Goal: Find specific page/section: Find specific page/section

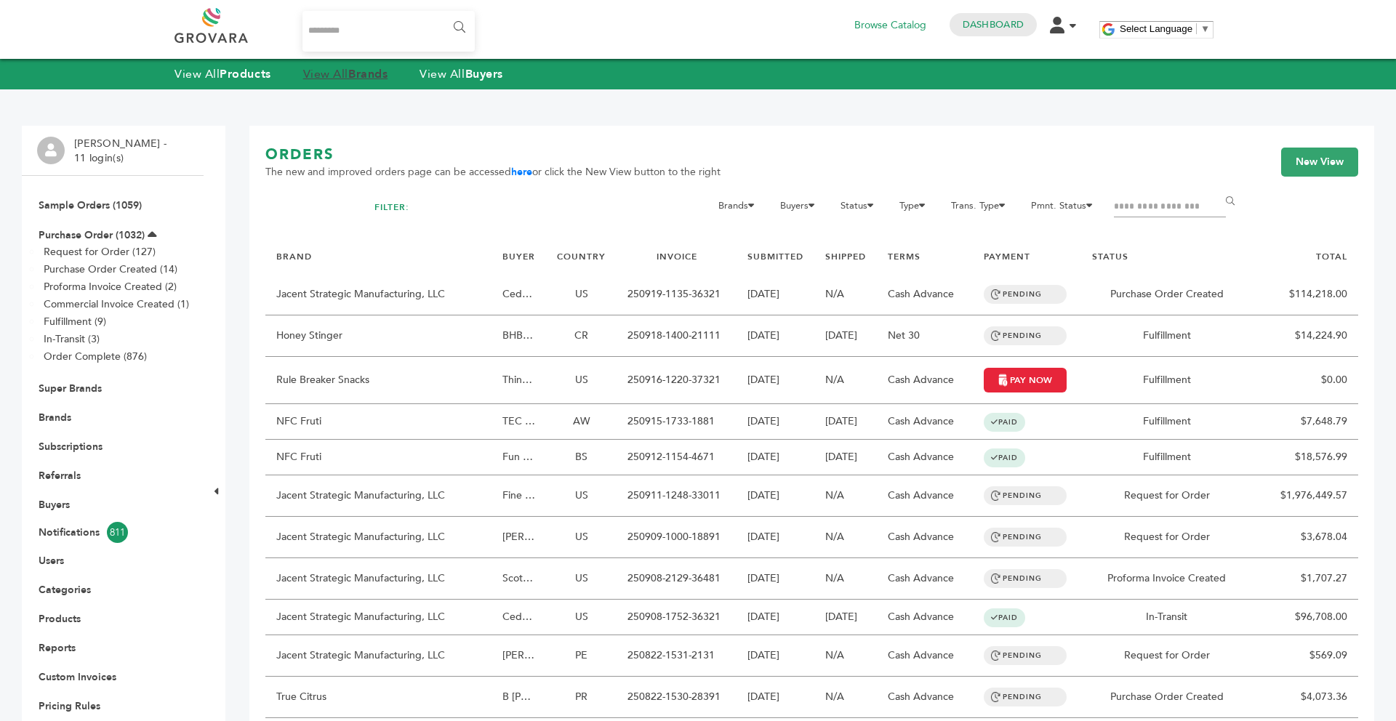
click at [360, 75] on strong "Brands" at bounding box center [367, 74] width 39 height 16
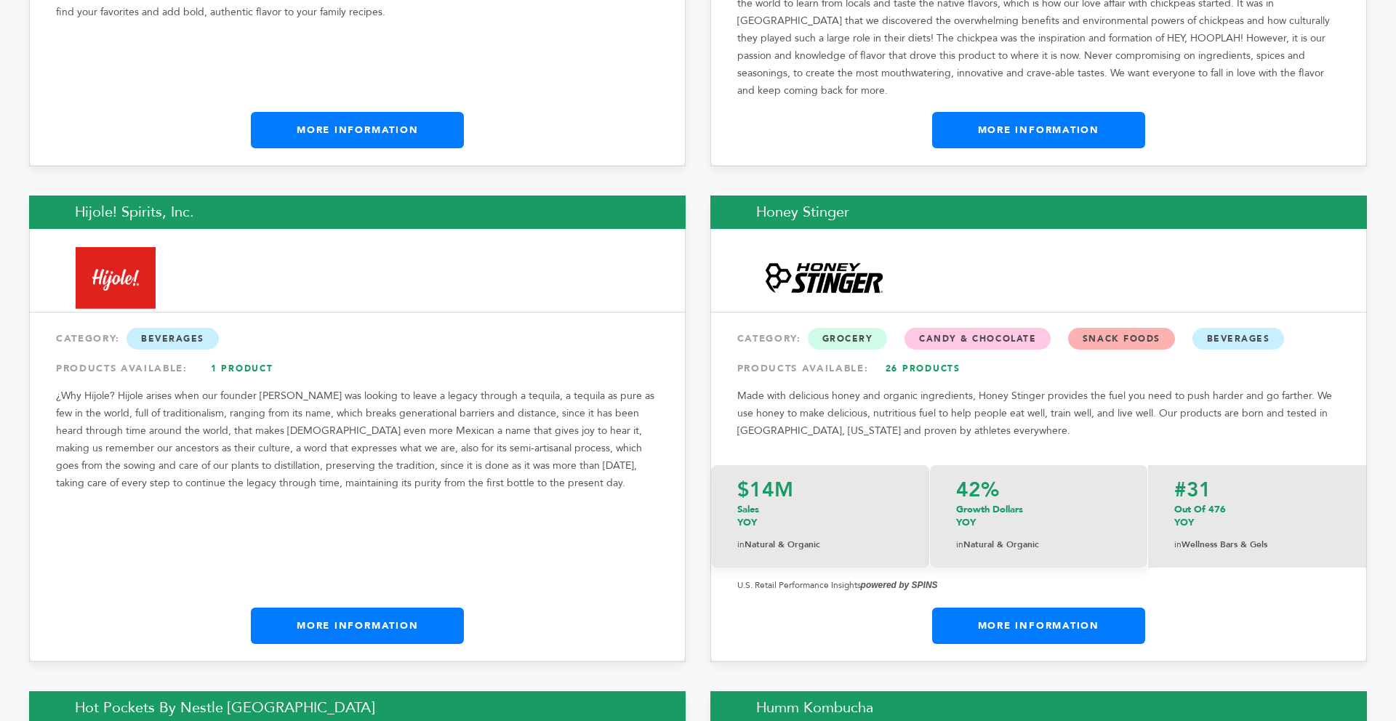
scroll to position [10486, 0]
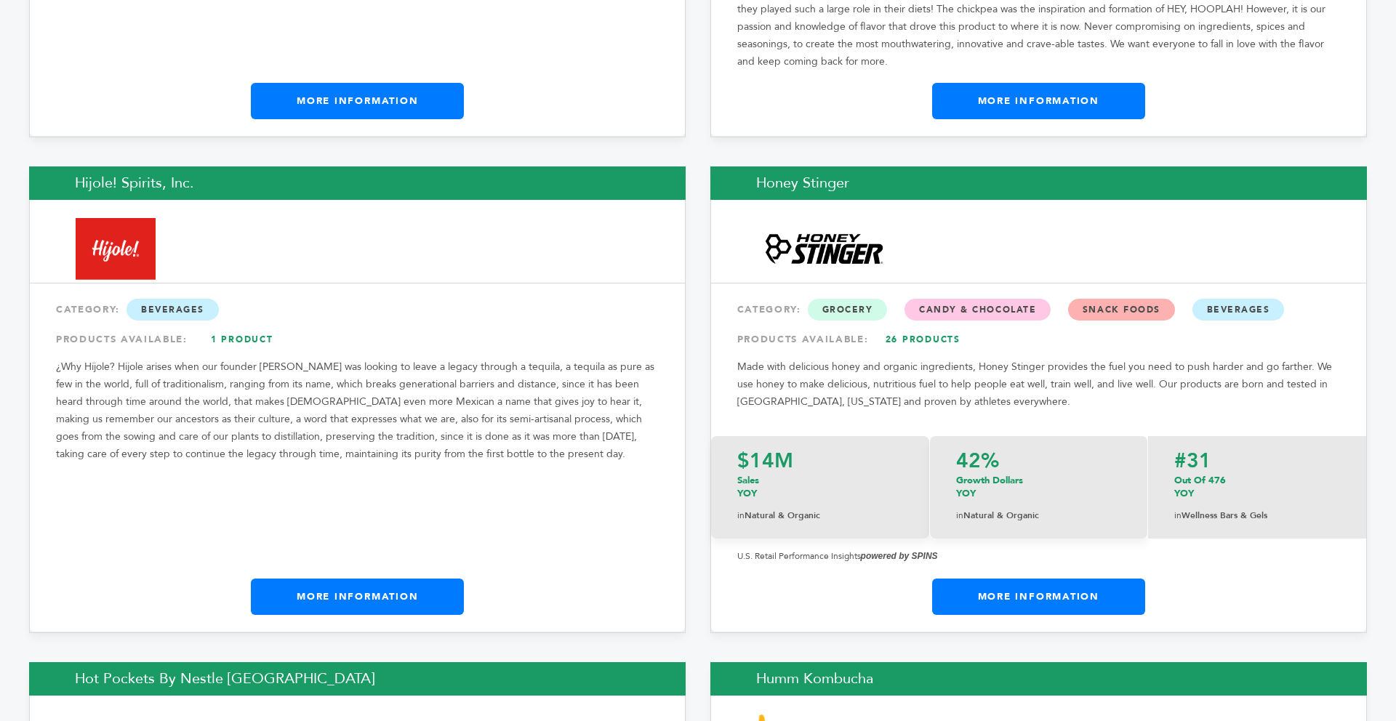
click at [422, 579] on link "More Information" at bounding box center [357, 597] width 213 height 36
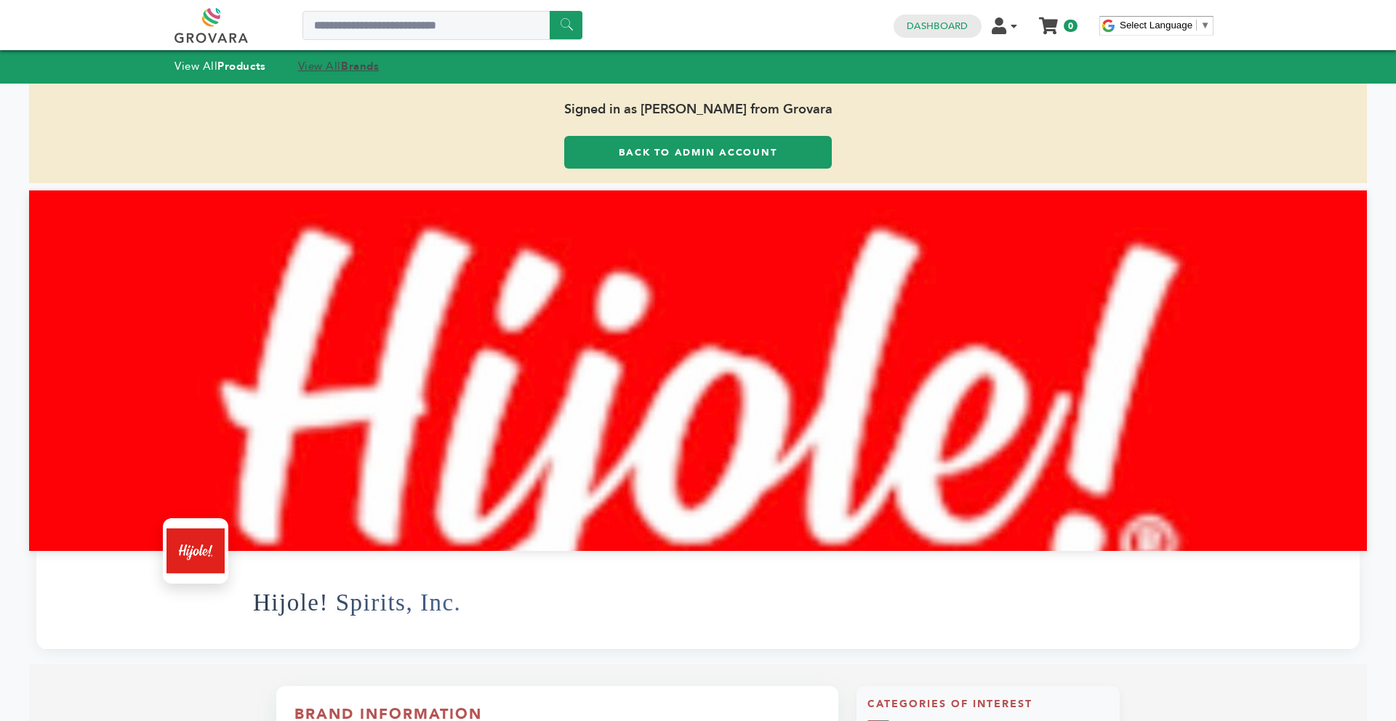
click at [358, 60] on strong "Brands" at bounding box center [360, 66] width 38 height 15
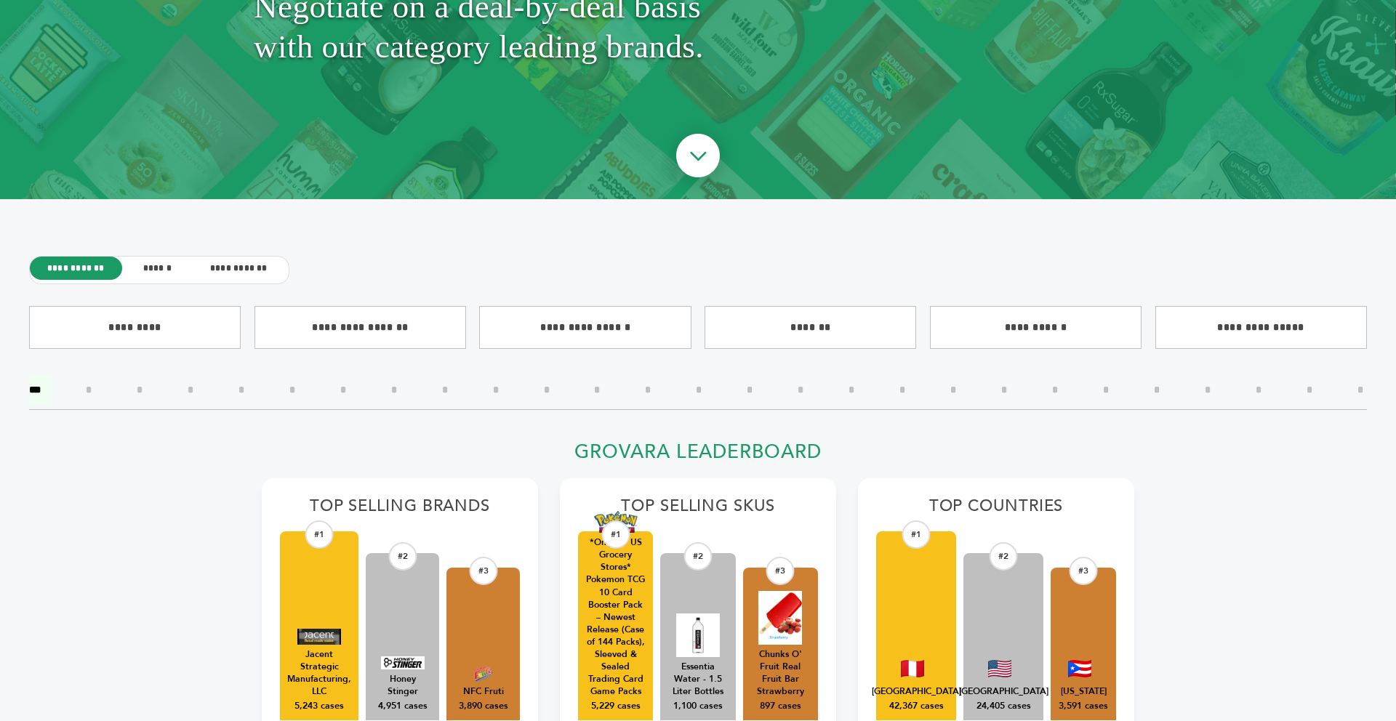
drag, startPoint x: 1395, startPoint y: 107, endPoint x: 1391, endPoint y: 23, distance: 84.4
click at [1391, 23] on html "****** 0 0 Dashboard Edit Account Order Management Sign Out My Cart Your cart i…" at bounding box center [698, 133] width 1396 height 721
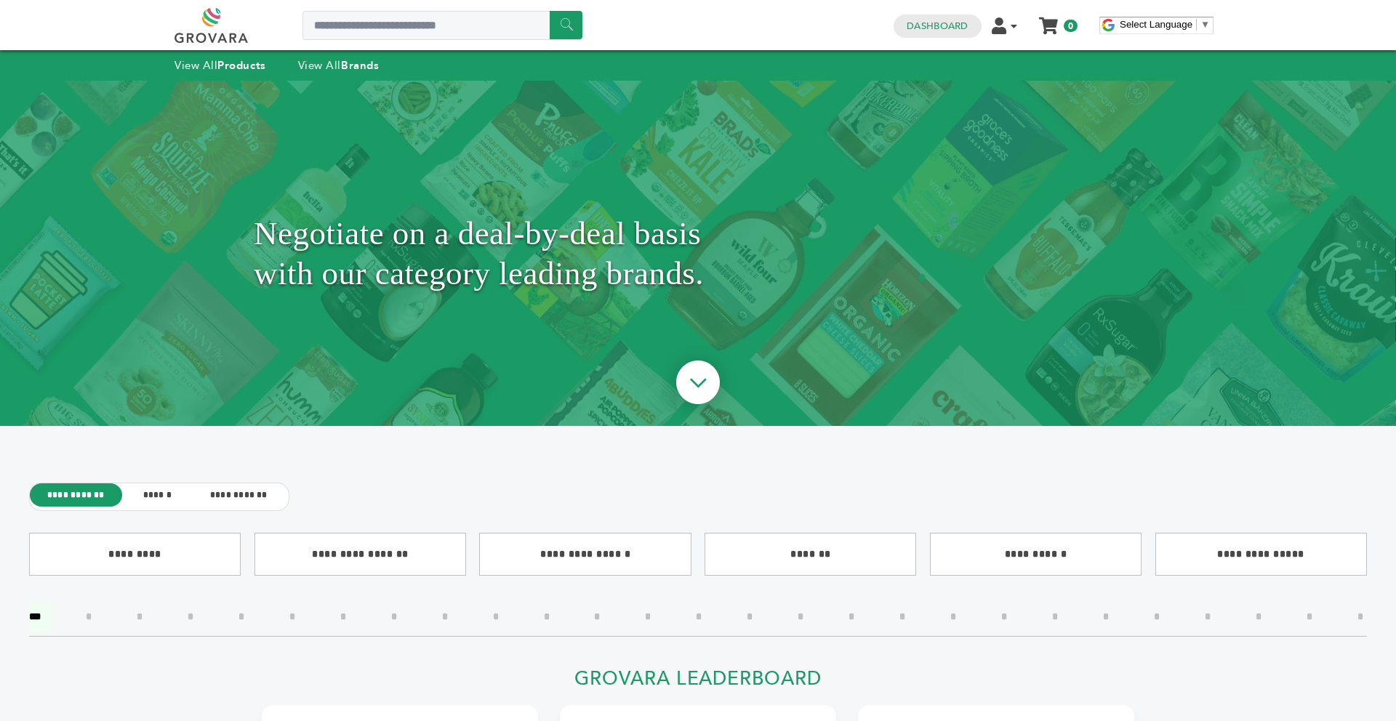
click at [453, 196] on h1 "Negotiate on a deal-by-deal basis with our category leading brands." at bounding box center [698, 253] width 888 height 273
click at [369, 65] on strong "Brands" at bounding box center [360, 65] width 38 height 15
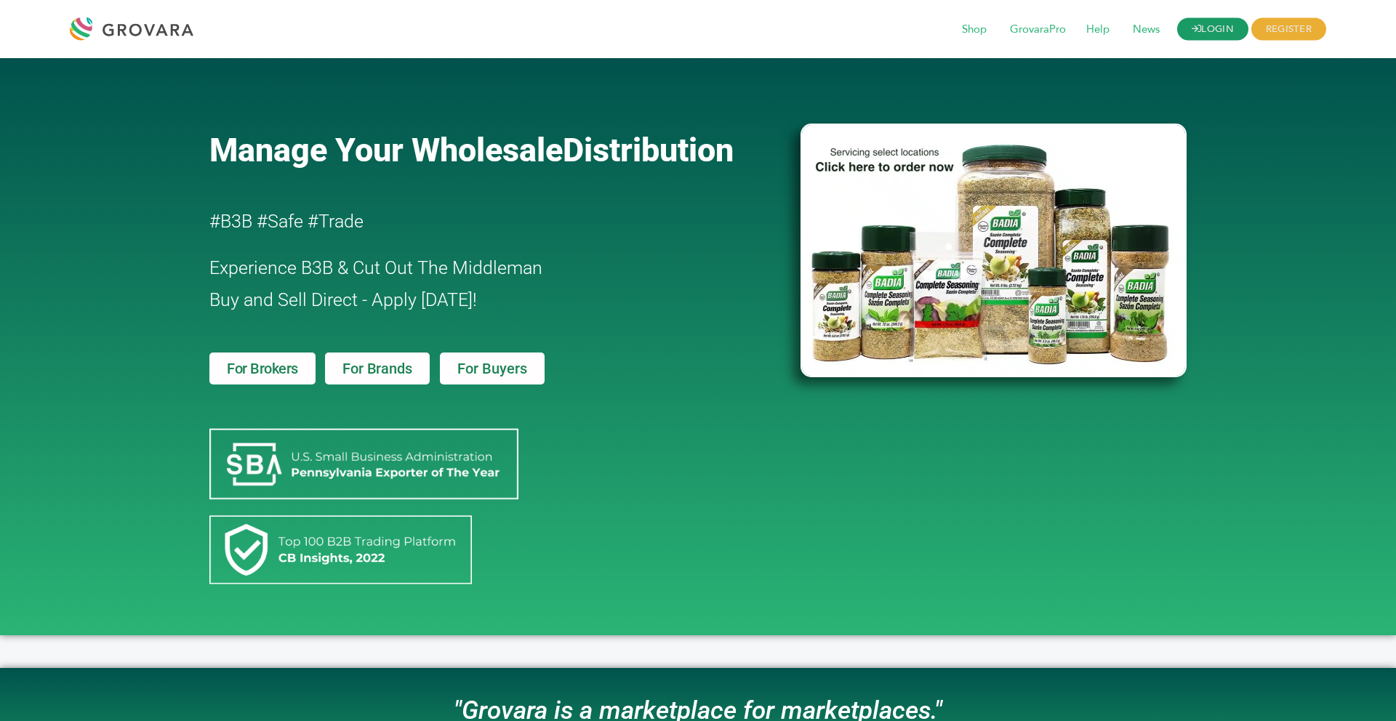
click at [1203, 28] on link "LOGIN" at bounding box center [1212, 29] width 71 height 23
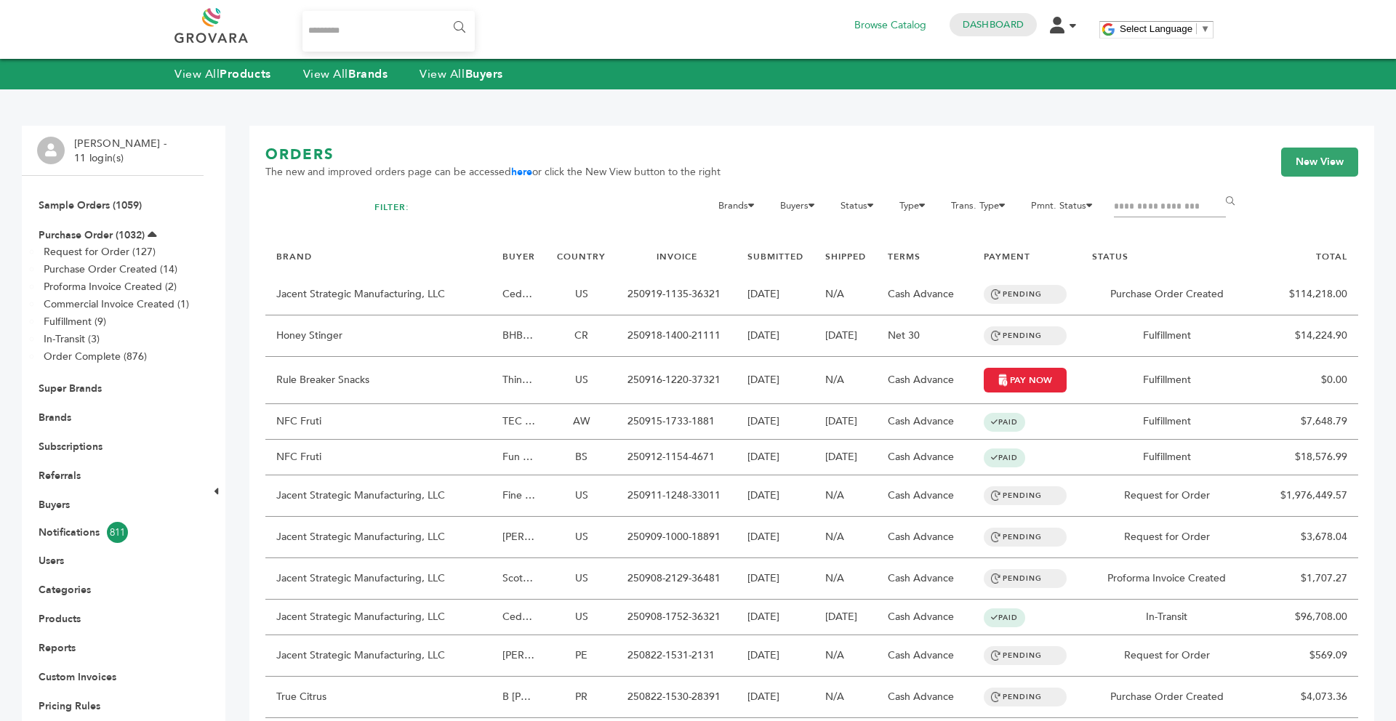
click at [65, 406] on li "Brands" at bounding box center [112, 417] width 151 height 29
click at [62, 416] on link "Brands" at bounding box center [55, 418] width 33 height 14
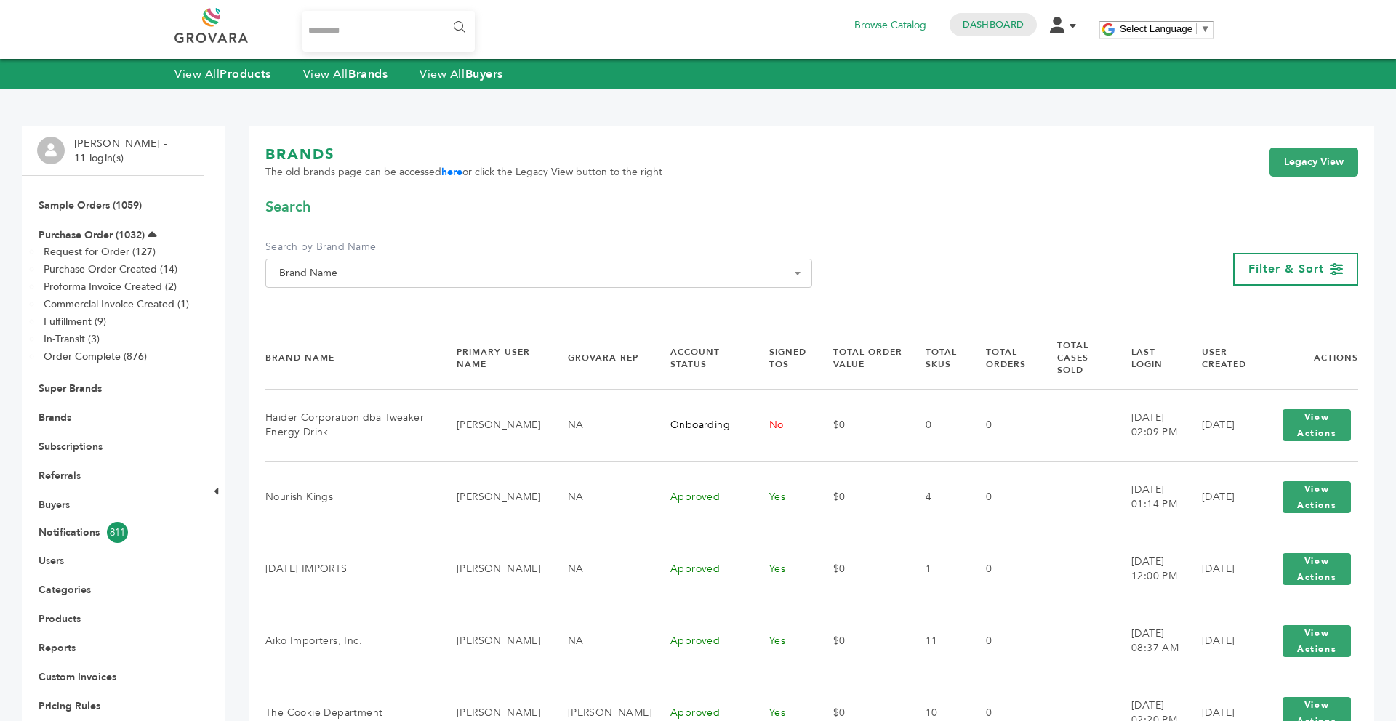
click at [334, 272] on span "Brand Name" at bounding box center [538, 273] width 531 height 20
click at [329, 296] on input "Search" at bounding box center [538, 300] width 539 height 18
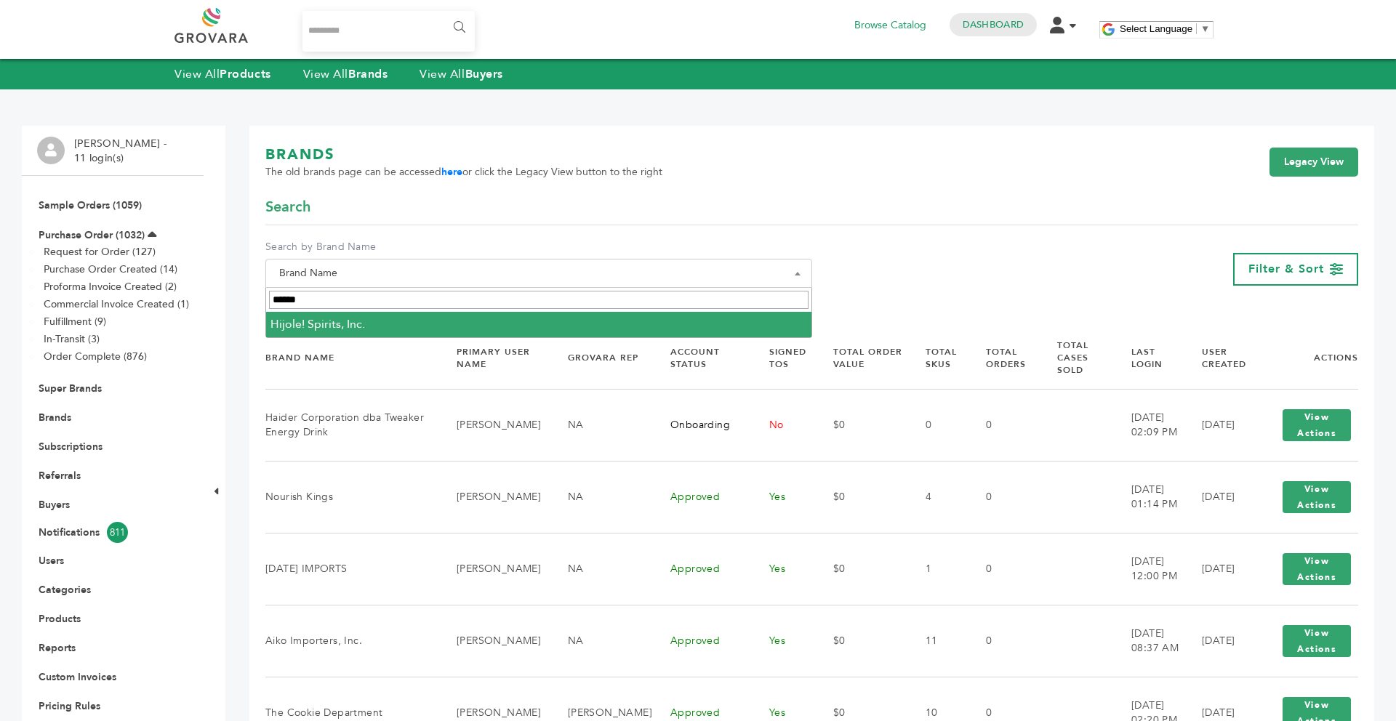
type input "******"
select select "**********"
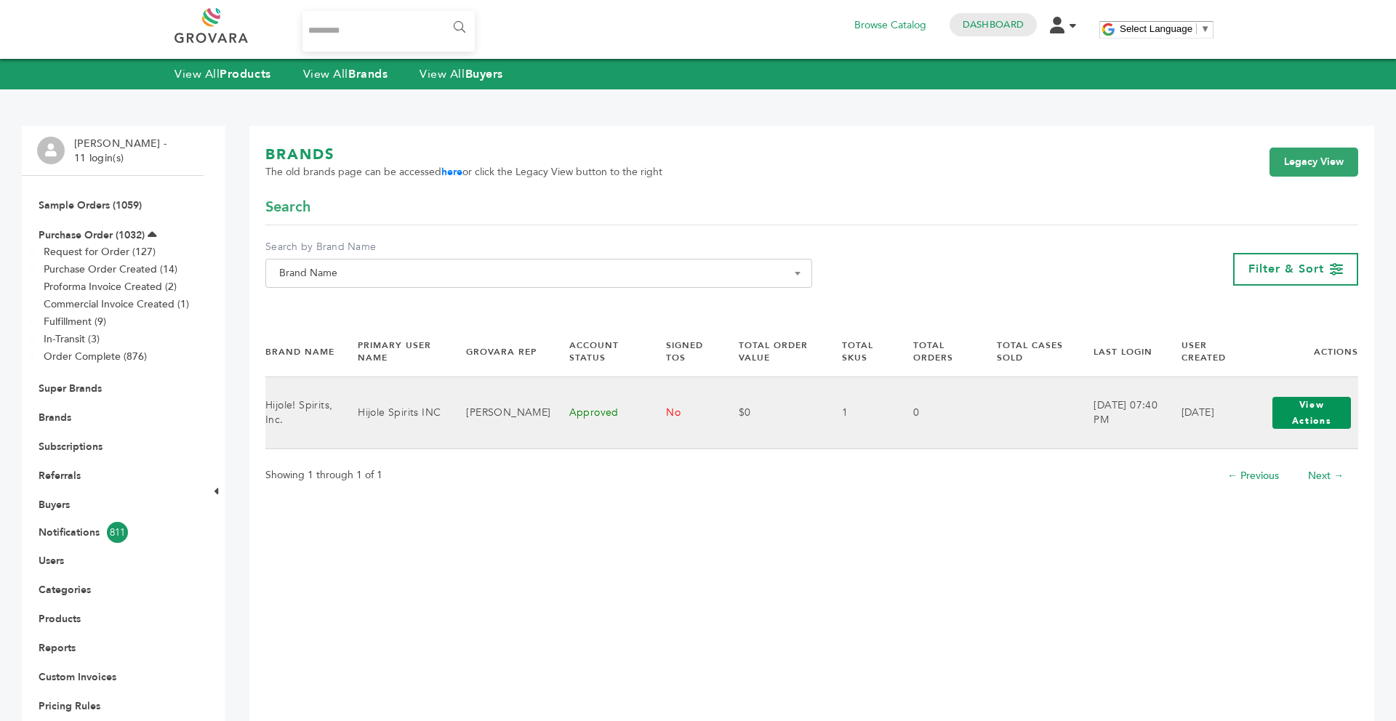
click at [1294, 414] on button "View Actions" at bounding box center [1311, 413] width 79 height 32
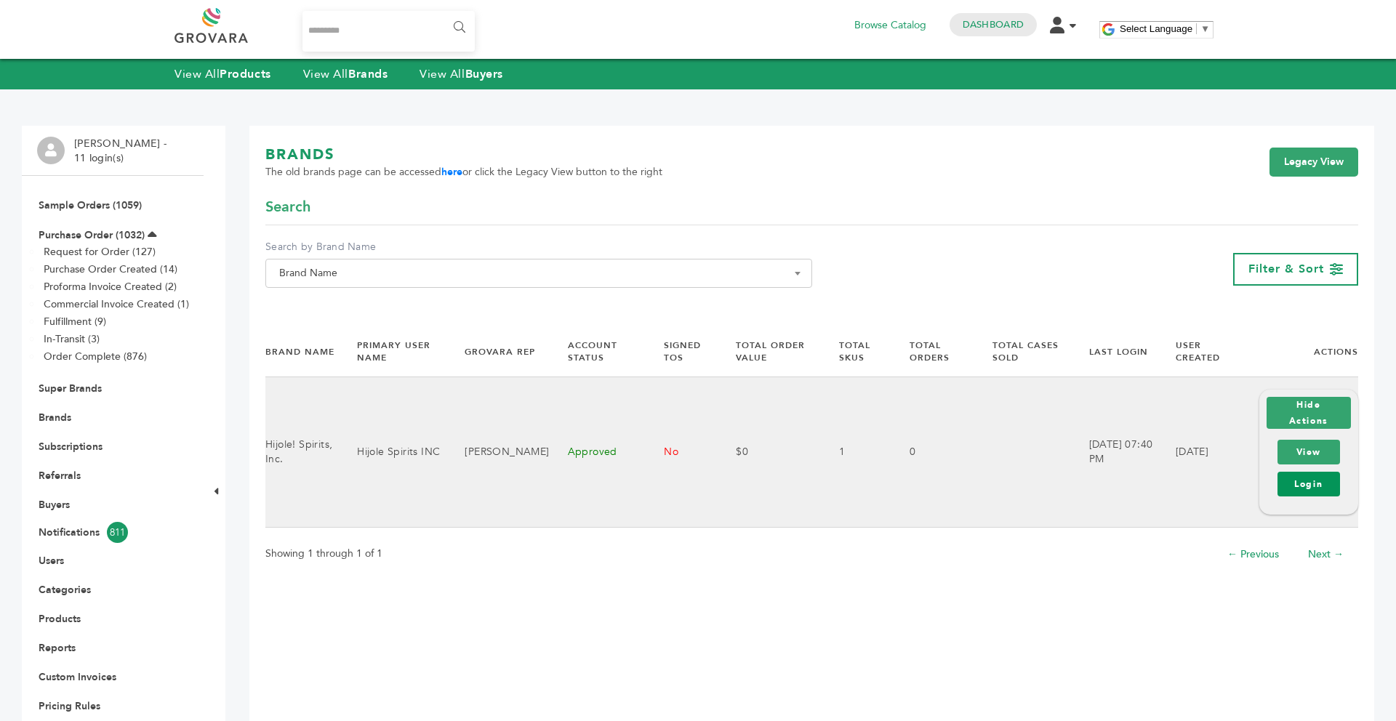
click at [1301, 489] on link "Login" at bounding box center [1308, 484] width 63 height 25
